Goal: Task Accomplishment & Management: Manage account settings

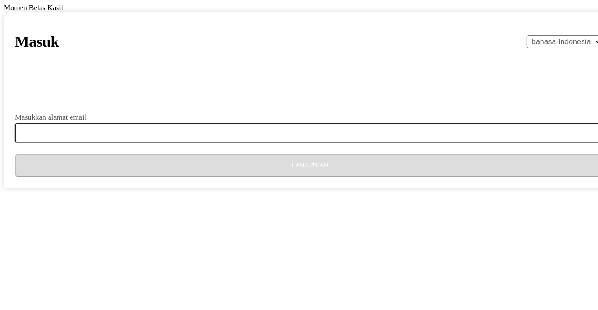
select select "id"
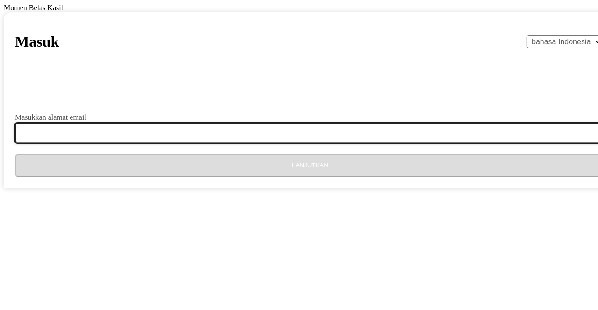
click at [259, 143] on input "Masukkan alamat email" at bounding box center [315, 133] width 601 height 20
type input "[EMAIL_ADDRESS][DOMAIN_NAME]"
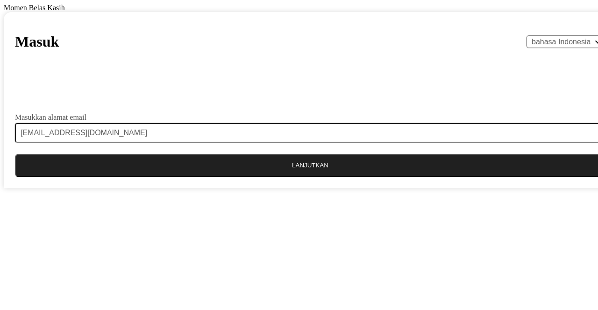
click at [303, 177] on button "Lanjutkan" at bounding box center [310, 165] width 590 height 23
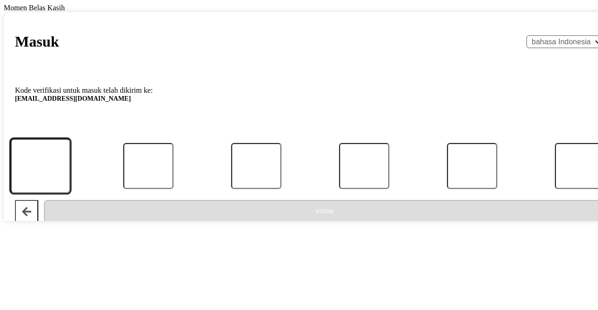
click at [70, 193] on input "Kode" at bounding box center [40, 166] width 60 height 55
type input "2"
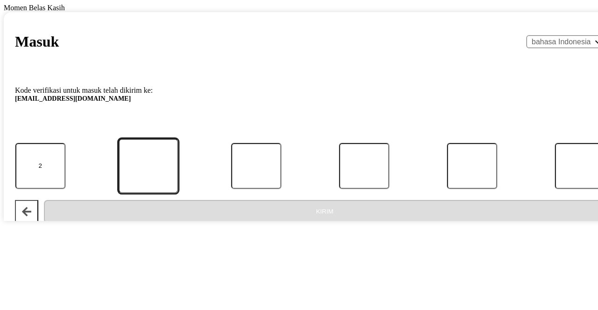
type input "6"
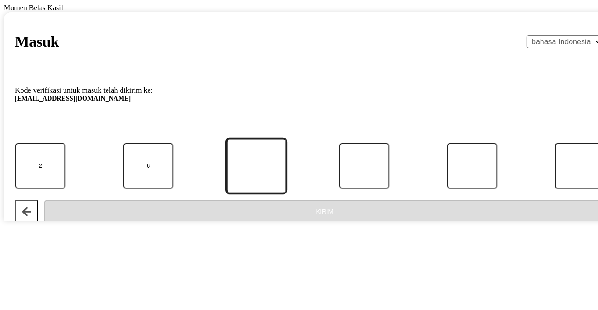
type input "3"
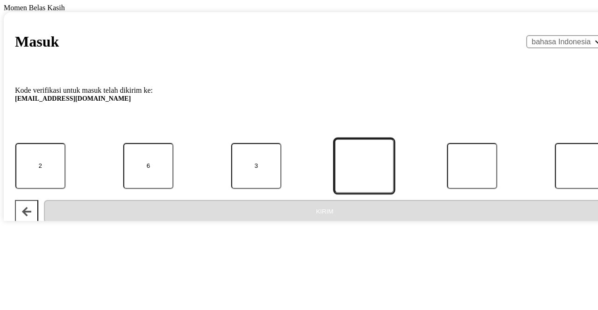
type input "0"
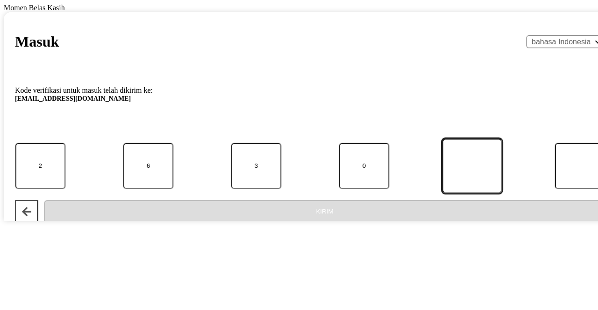
type input "1"
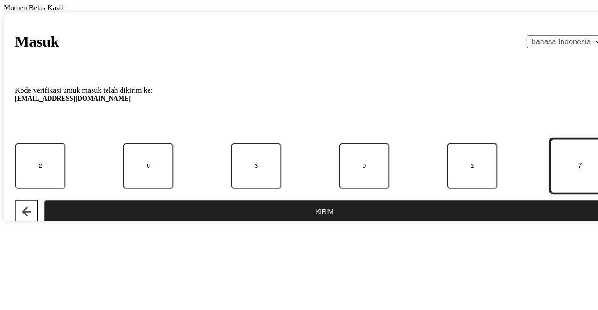
type input "7"
click at [44, 200] on button "Kirim" at bounding box center [324, 211] width 561 height 23
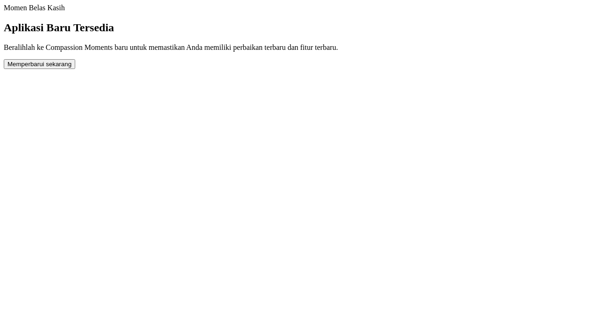
click at [75, 69] on button "Memperbarui sekarang" at bounding box center [39, 64] width 71 height 10
